Goal: Task Accomplishment & Management: Complete application form

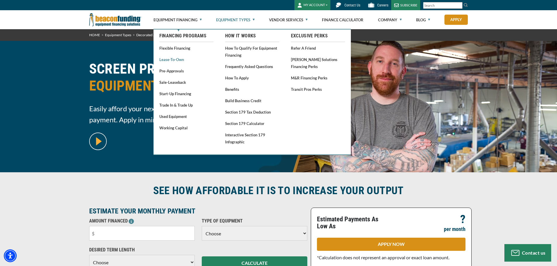
click at [164, 59] on link "Lease-To-Own" at bounding box center [186, 59] width 54 height 7
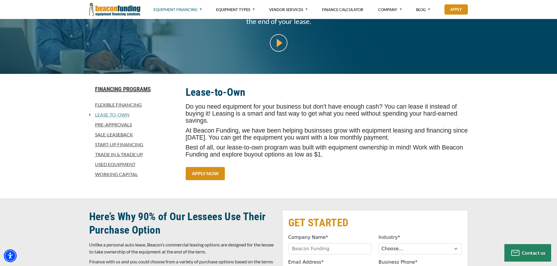
scroll to position [117, 0]
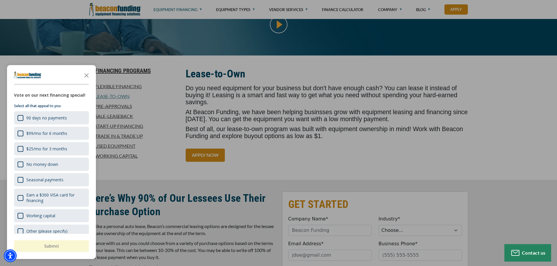
click at [254, 82] on div "button" at bounding box center [278, 133] width 557 height 266
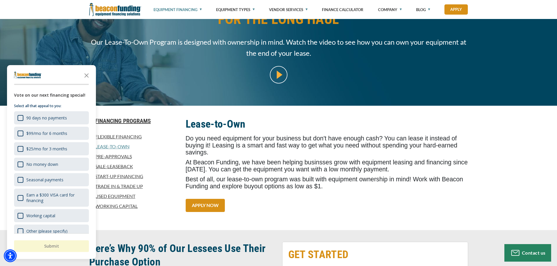
scroll to position [29, 0]
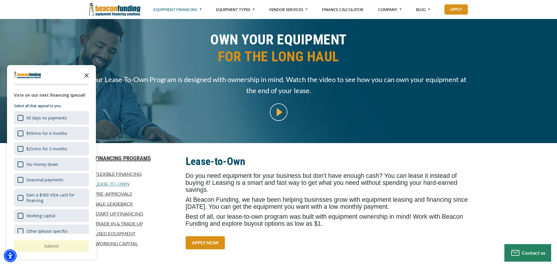
click at [86, 72] on icon "Close the survey" at bounding box center [87, 75] width 12 height 12
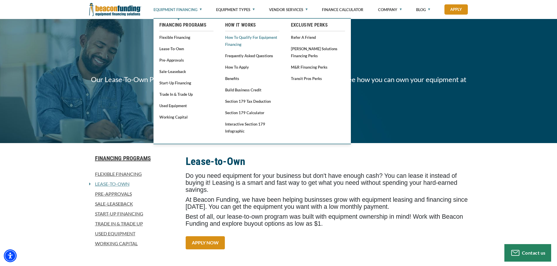
click at [243, 37] on link "How to Qualify for Equipment Financing" at bounding box center [252, 41] width 54 height 14
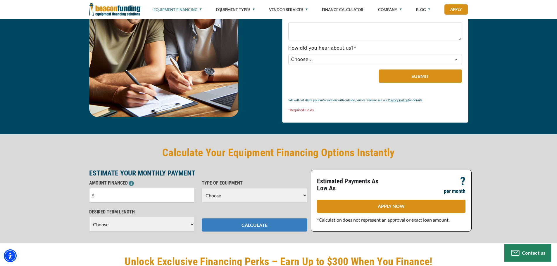
scroll to position [1287, 0]
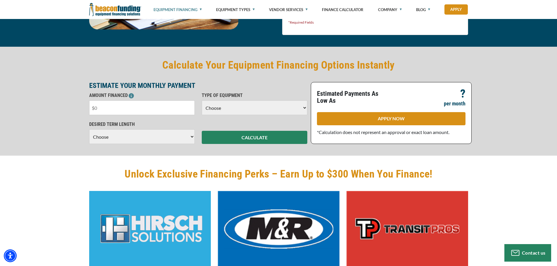
click at [149, 112] on input "text" at bounding box center [142, 108] width 106 height 15
type input "$65,000"
click at [220, 107] on select "Choose Backhoe Boom/Bucket Truck Chipper Commercial Mower Crane DTG/DTF Printin…" at bounding box center [255, 108] width 106 height 15
select select "2"
click at [202, 101] on select "Choose Backhoe Boom/Bucket Truck Chipper Commercial Mower Crane DTG/DTF Printin…" at bounding box center [255, 108] width 106 height 15
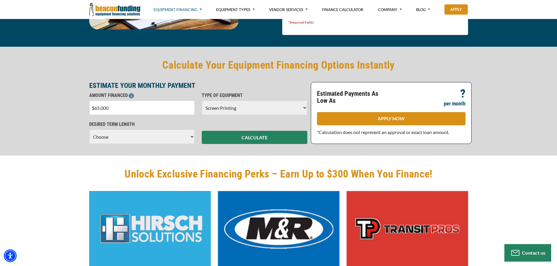
click at [138, 137] on select "Choose 36 Months 48 Months 60 Months" at bounding box center [142, 137] width 106 height 15
select select "60"
click at [89, 130] on select "Choose 36 Months 48 Months 60 Months" at bounding box center [142, 137] width 106 height 15
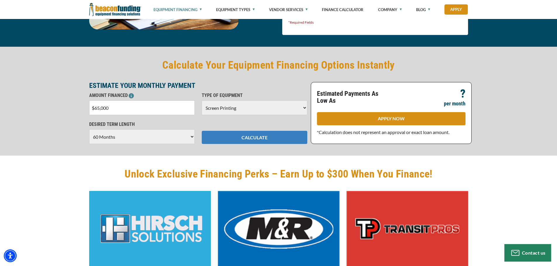
click at [251, 136] on button "CALCULATE" at bounding box center [255, 137] width 106 height 13
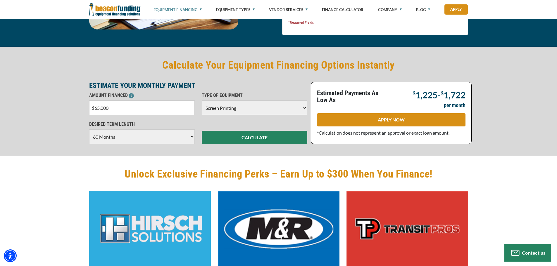
drag, startPoint x: 100, startPoint y: 108, endPoint x: 97, endPoint y: 109, distance: 3.1
click at [97, 109] on input "$65,000" at bounding box center [142, 108] width 106 height 15
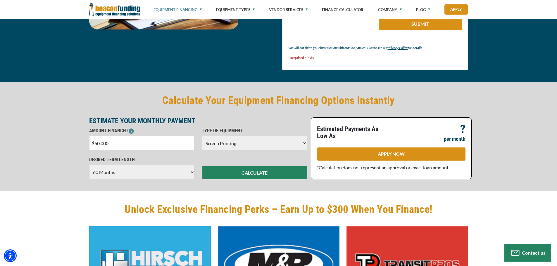
scroll to position [1322, 0]
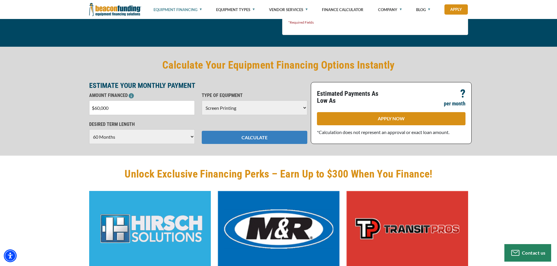
click at [254, 141] on button "CALCULATE" at bounding box center [255, 137] width 106 height 13
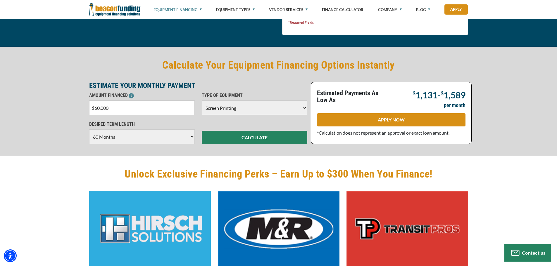
drag, startPoint x: 111, startPoint y: 107, endPoint x: 82, endPoint y: 114, distance: 30.3
click at [84, 115] on div "Calculate Your Equipment Financing Options Instantly ESTIMATE YOUR MONTHLY PAYM…" at bounding box center [278, 101] width 557 height 109
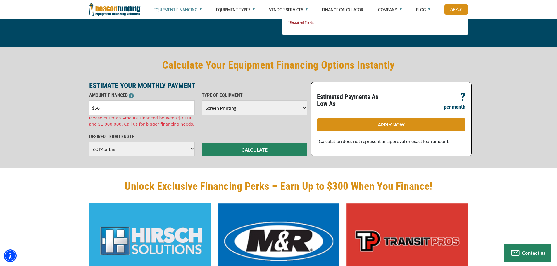
click at [118, 107] on input "$58" at bounding box center [142, 108] width 106 height 15
type input "$58,000"
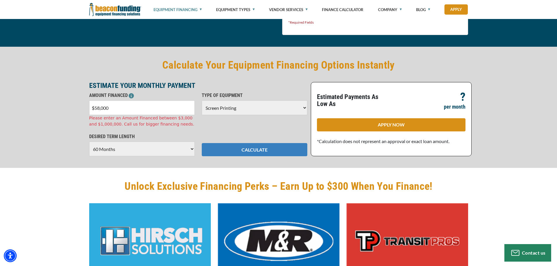
click at [254, 154] on div "Calculate Your Equipment Financing Options Instantly ESTIMATE YOUR MONTHLY PAYM…" at bounding box center [278, 107] width 557 height 121
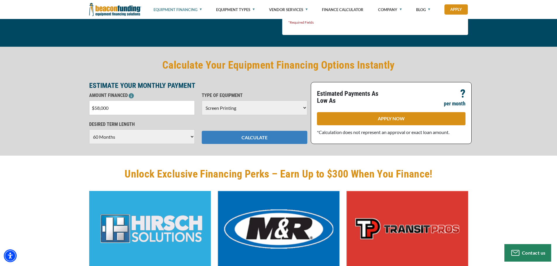
click at [256, 144] on button "CALCULATE" at bounding box center [255, 137] width 106 height 13
